Goal: Find specific page/section: Find specific page/section

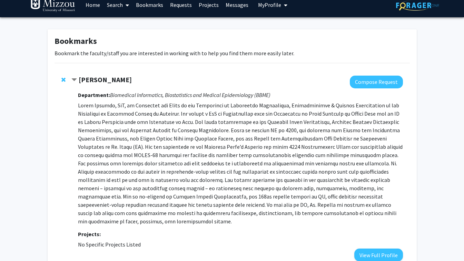
scroll to position [8, 0]
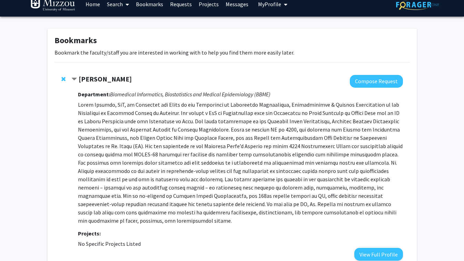
click at [177, 5] on link "Requests" at bounding box center [181, 4] width 29 height 24
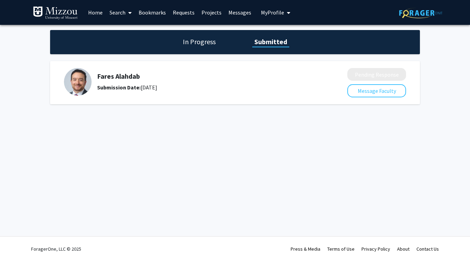
click at [148, 13] on link "Bookmarks" at bounding box center [152, 12] width 34 height 24
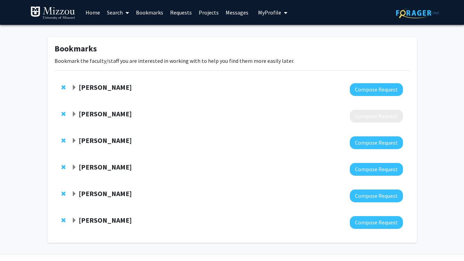
drag, startPoint x: 70, startPoint y: 161, endPoint x: 71, endPoint y: 167, distance: 5.6
click at [71, 167] on div "Denis McCarthy Compose Request" at bounding box center [233, 169] width 356 height 27
click at [71, 167] on span "Expand Denis McCarthy Bookmark" at bounding box center [74, 168] width 6 height 6
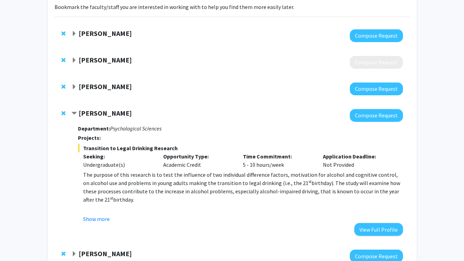
scroll to position [54, 0]
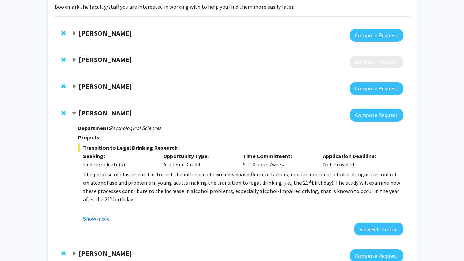
click at [80, 110] on strong "[PERSON_NAME]" at bounding box center [105, 112] width 53 height 9
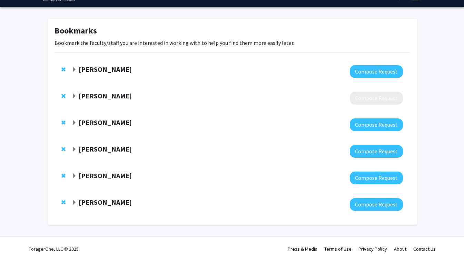
scroll to position [18, 0]
click at [75, 95] on span "Expand Andrea Wycoff Bookmark" at bounding box center [74, 97] width 6 height 6
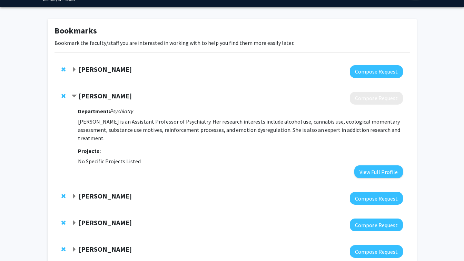
click at [75, 95] on span "Contract Andrea Wycoff Bookmark" at bounding box center [74, 97] width 6 height 6
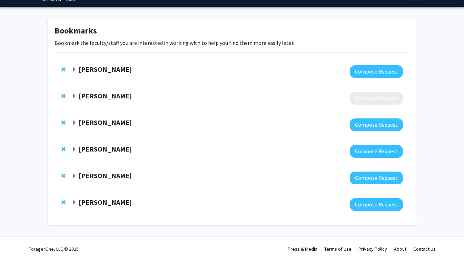
click at [75, 71] on span "Expand Randi Foraker Bookmark" at bounding box center [74, 70] width 6 height 6
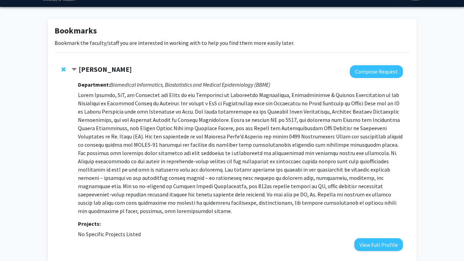
click at [75, 71] on span "Contract Randi Foraker Bookmark" at bounding box center [74, 70] width 6 height 6
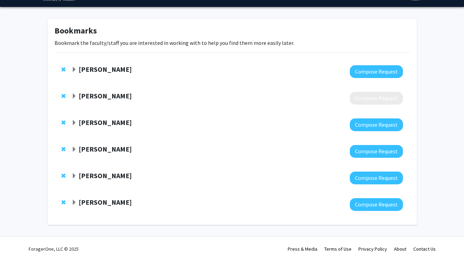
click at [76, 176] on span "Expand Nargiza Buranova Bookmark" at bounding box center [74, 176] width 6 height 6
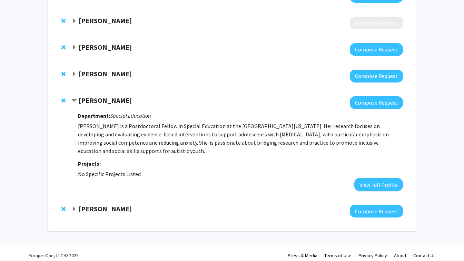
scroll to position [94, 0]
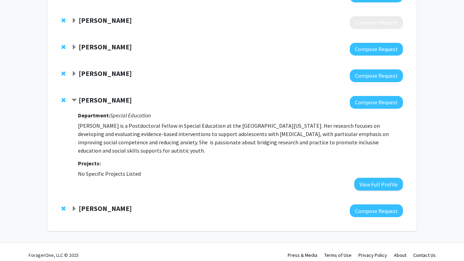
click at [74, 208] on span "Expand Julie Stilley Bookmark" at bounding box center [74, 209] width 6 height 6
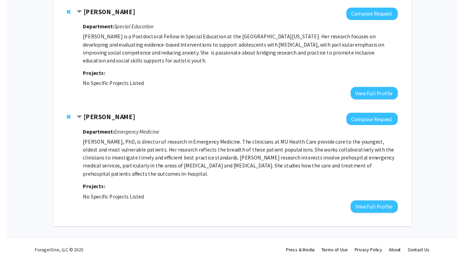
scroll to position [186, 0]
